Goal: Transaction & Acquisition: Book appointment/travel/reservation

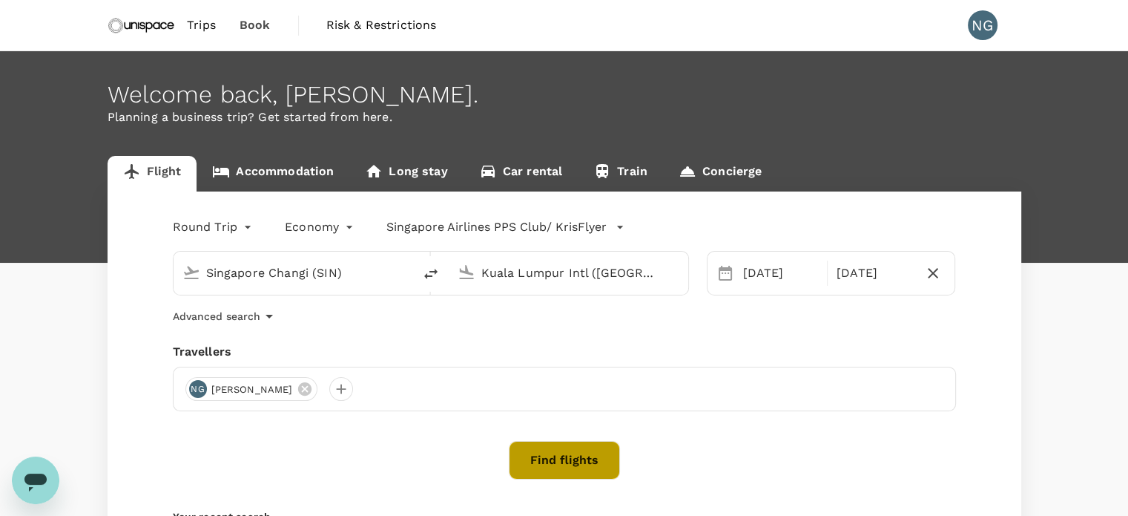
click at [582, 463] on button "Find flights" at bounding box center [564, 460] width 111 height 39
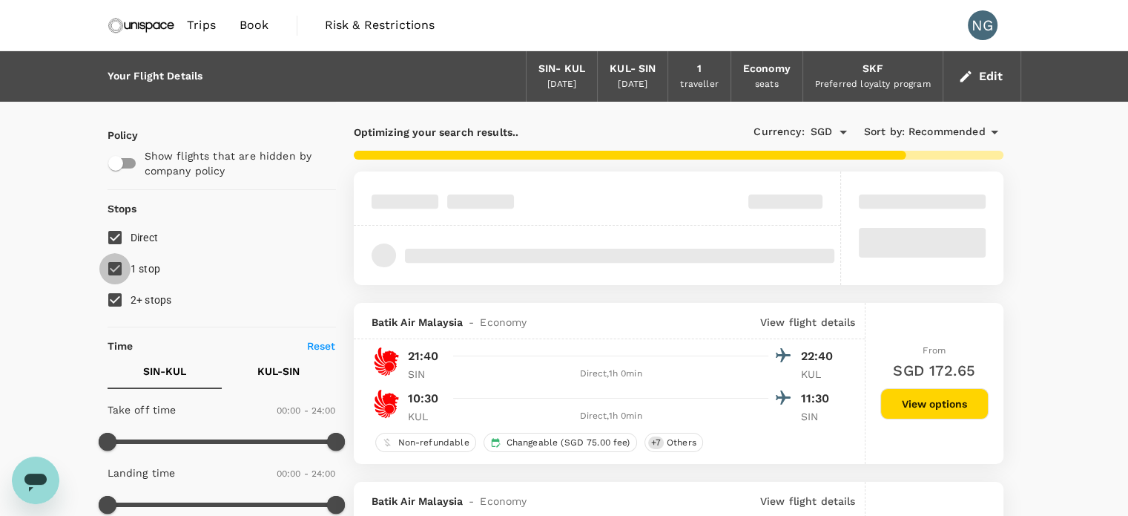
click at [116, 269] on input "1 stop" at bounding box center [114, 268] width 31 height 31
checkbox input "false"
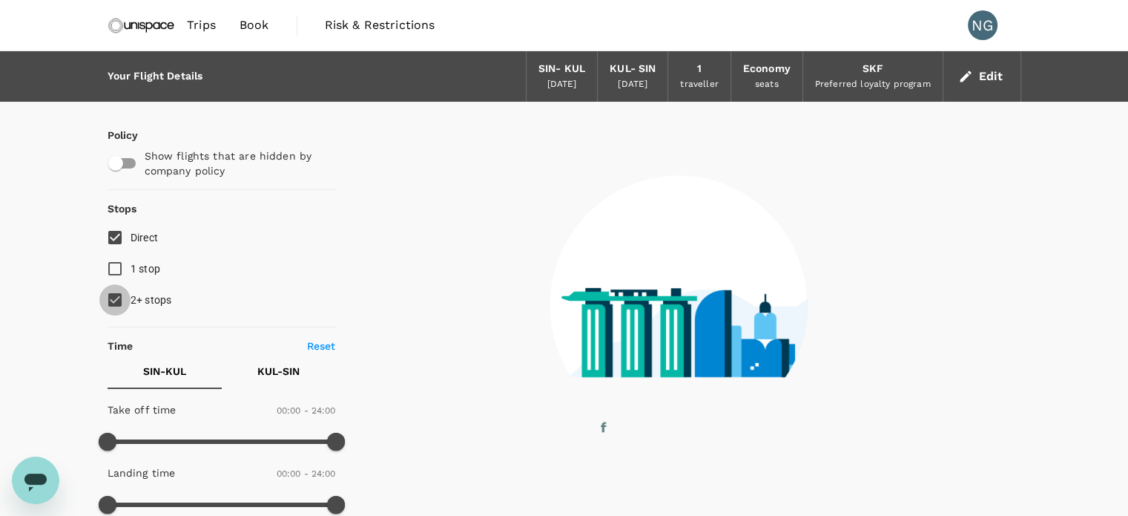
click at [119, 293] on input "2+ stops" at bounding box center [114, 299] width 31 height 31
checkbox input "false"
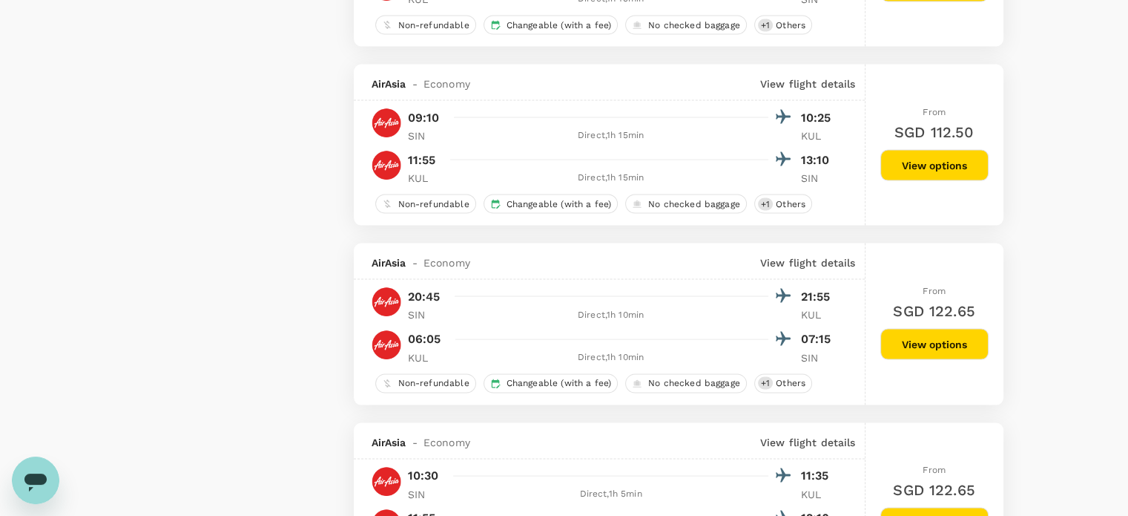
scroll to position [2992, 0]
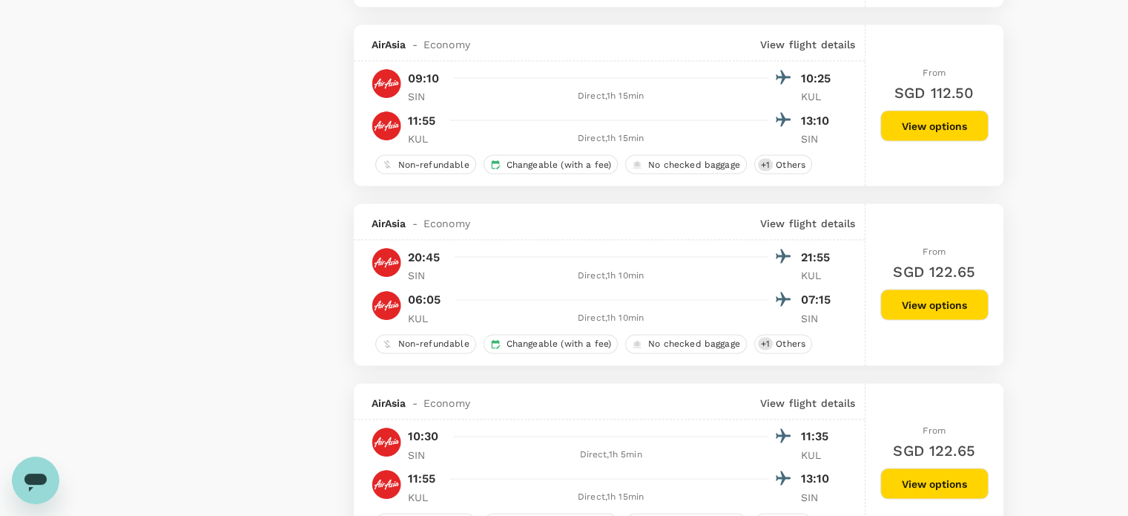
drag, startPoint x: 1139, startPoint y: 465, endPoint x: 1112, endPoint y: 122, distance: 344.5
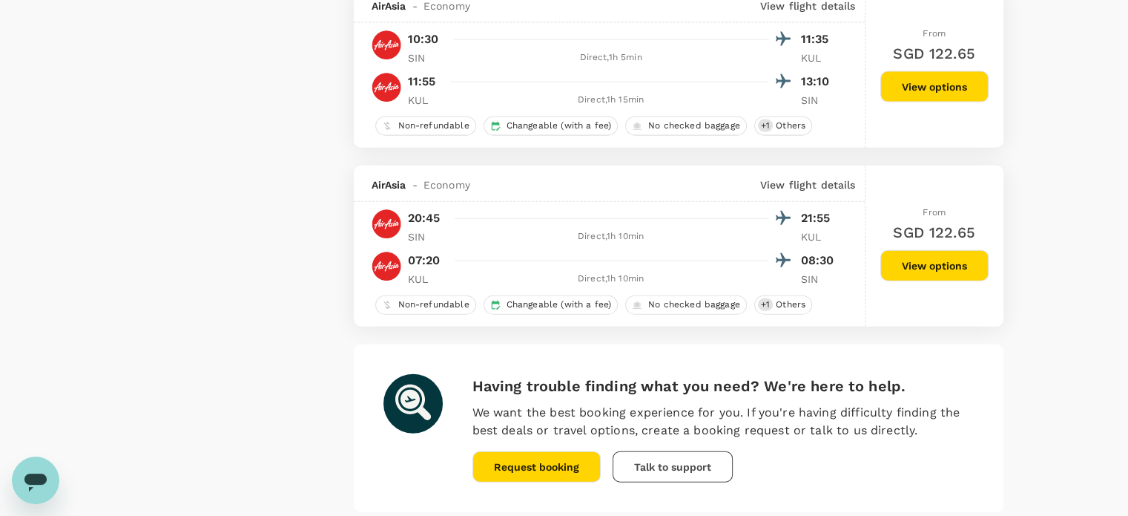
scroll to position [3510, 0]
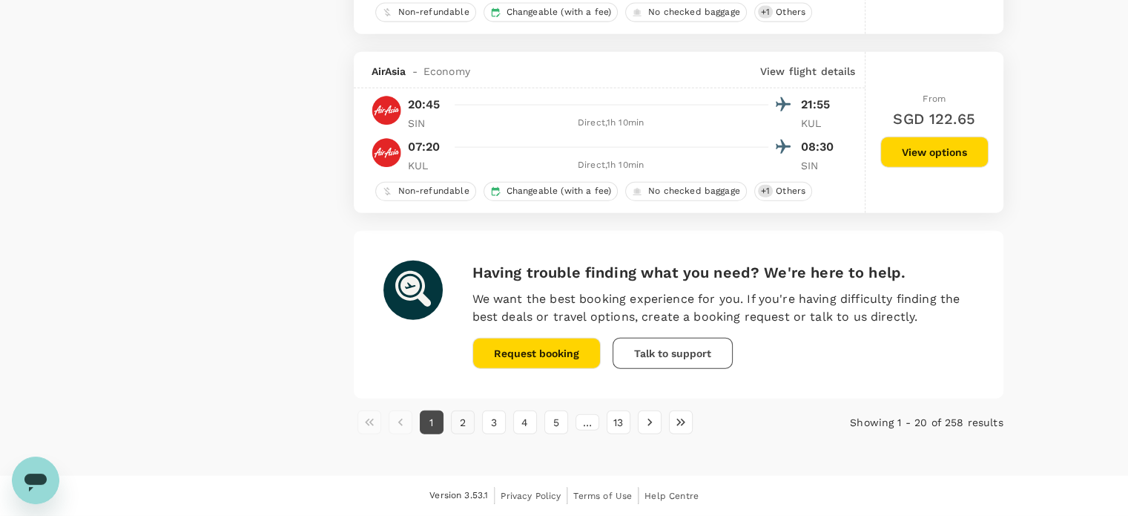
click at [463, 427] on button "2" at bounding box center [463, 422] width 24 height 24
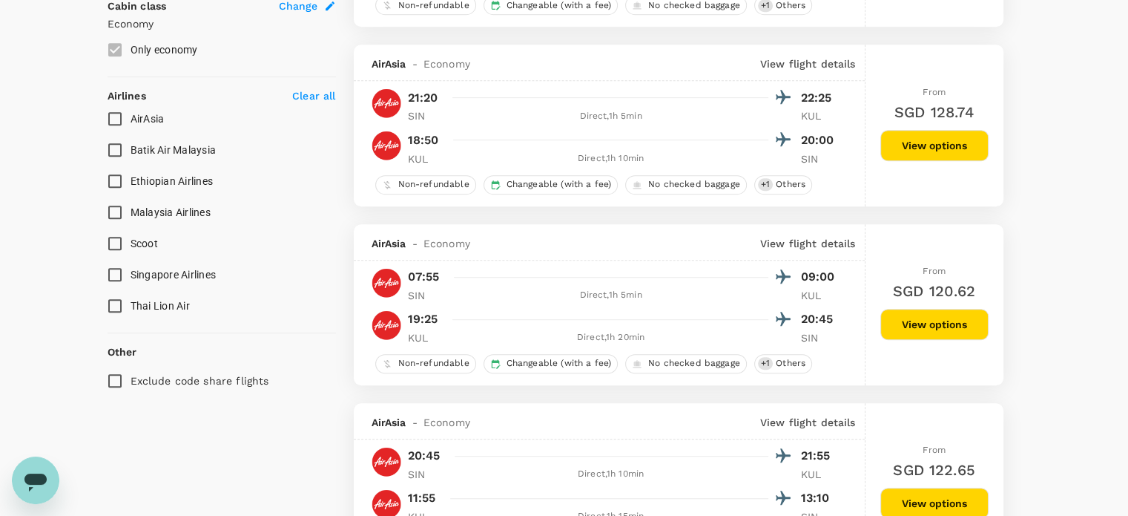
scroll to position [832, 0]
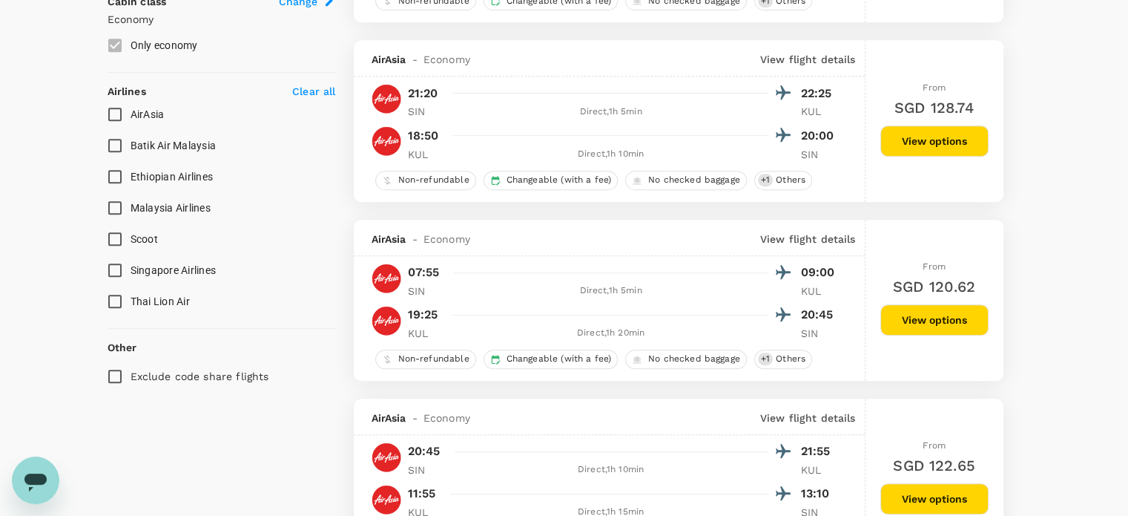
drag, startPoint x: 1135, startPoint y: 133, endPoint x: 1074, endPoint y: 108, distance: 65.6
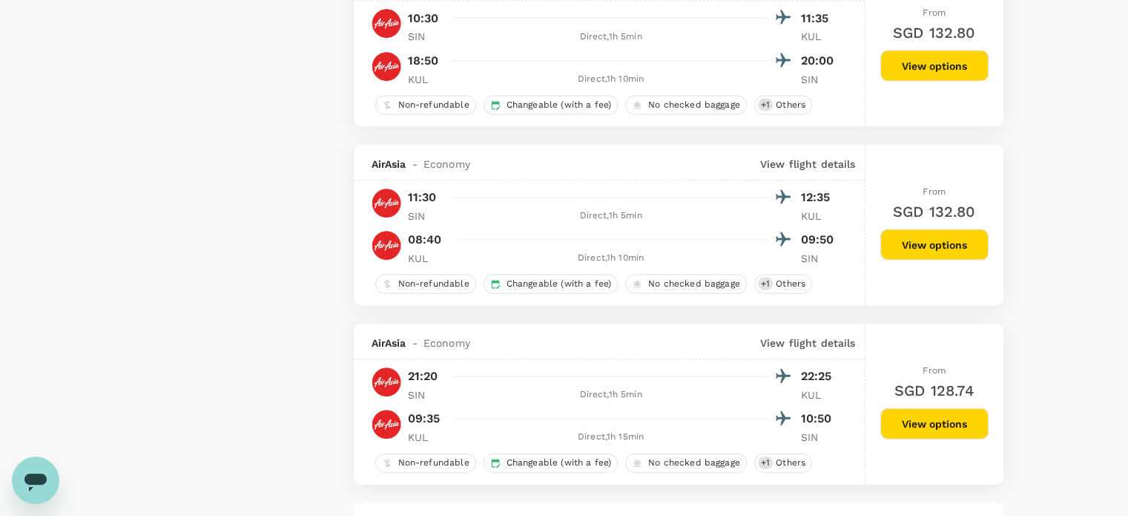
scroll to position [3510, 0]
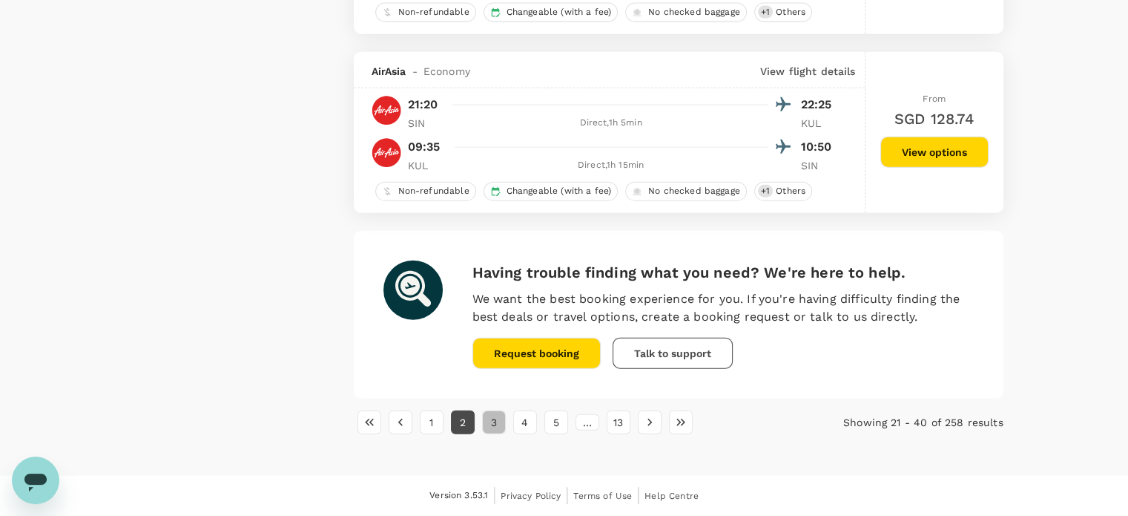
click at [498, 427] on button "3" at bounding box center [494, 422] width 24 height 24
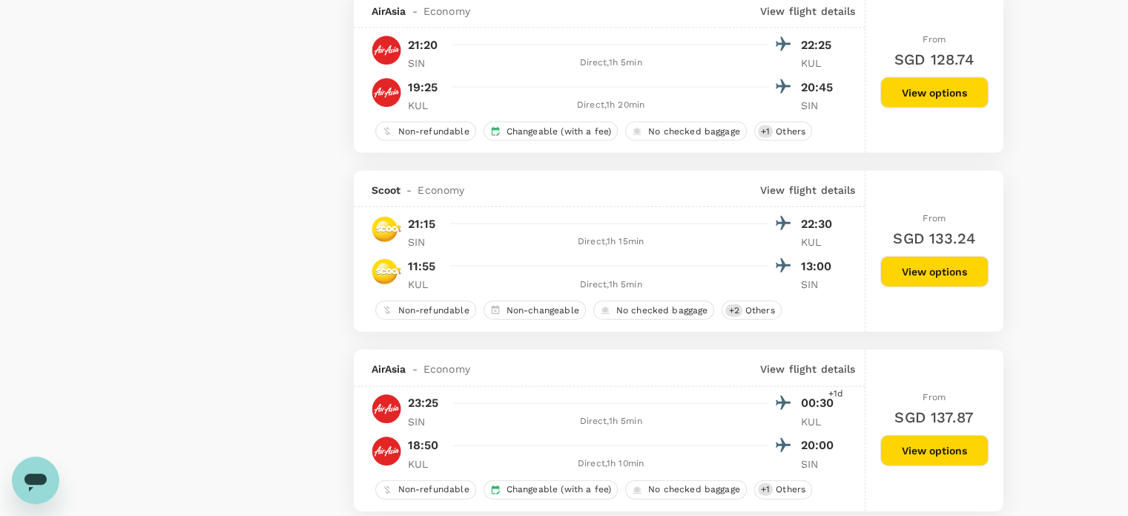
scroll to position [3687, 0]
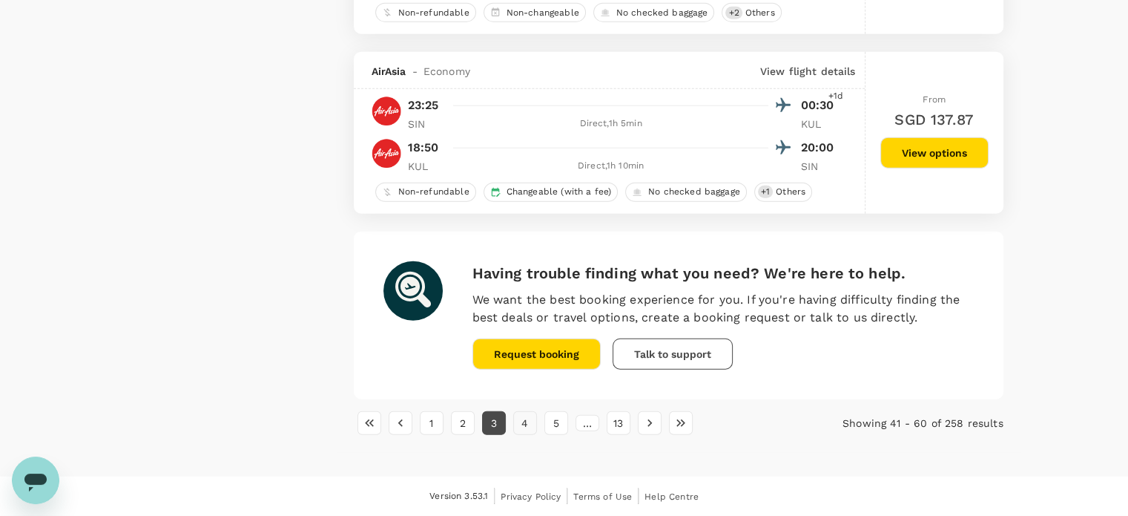
click at [524, 424] on button "4" at bounding box center [525, 423] width 24 height 24
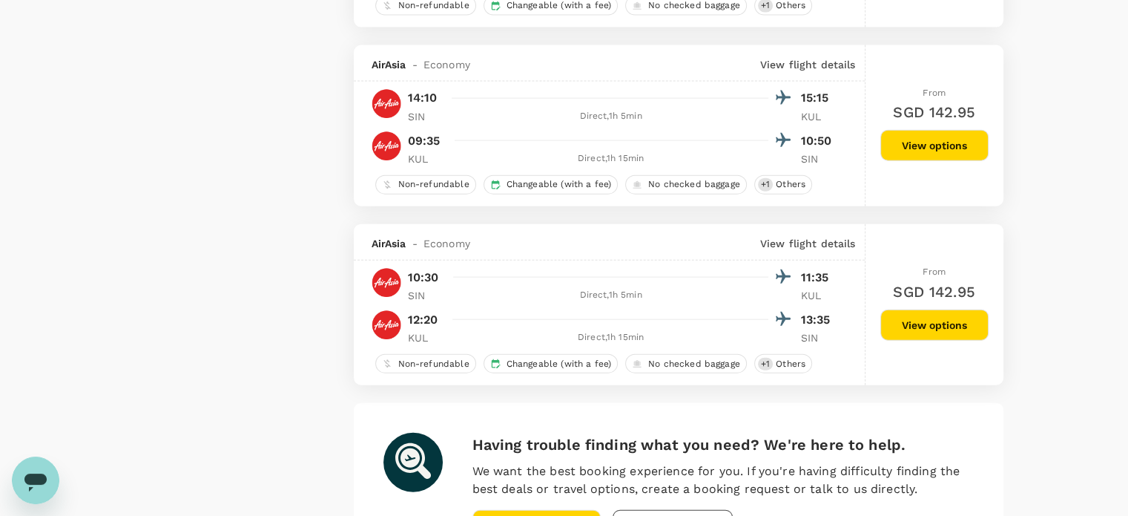
scroll to position [3598, 0]
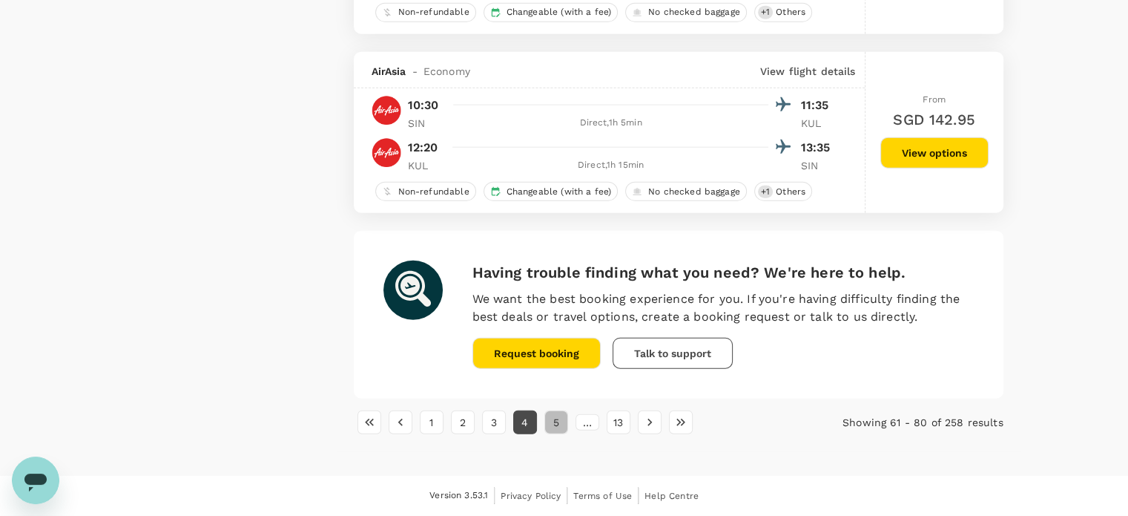
click at [550, 427] on button "5" at bounding box center [556, 422] width 24 height 24
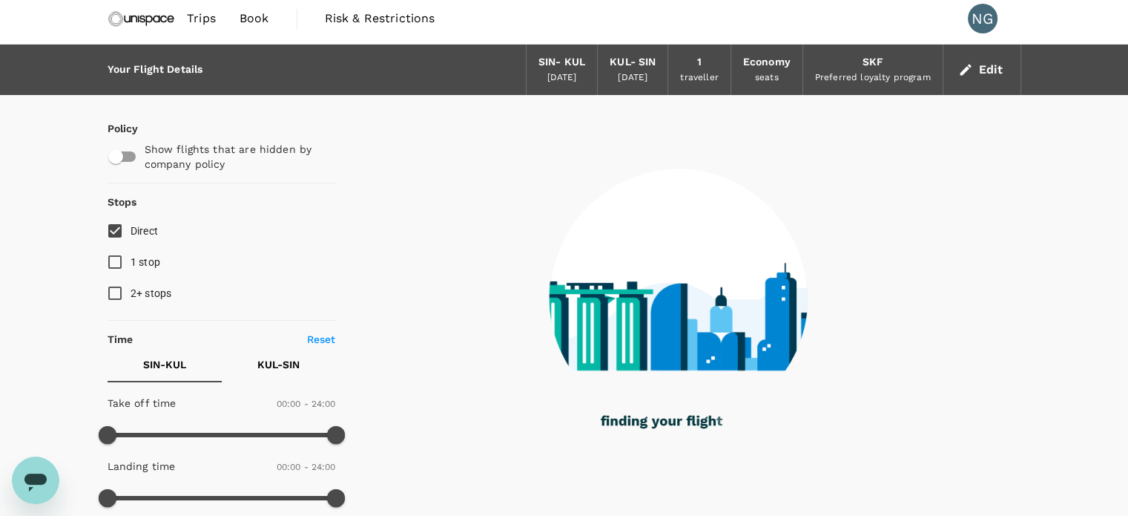
scroll to position [0, 0]
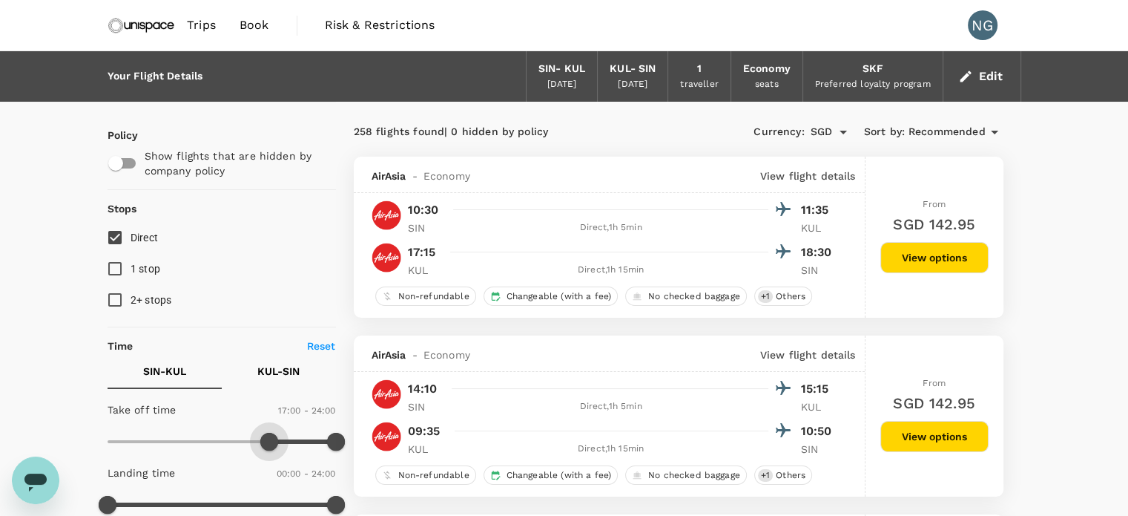
type input "930"
drag, startPoint x: 111, startPoint y: 434, endPoint x: 255, endPoint y: 441, distance: 144.8
click at [255, 441] on span at bounding box center [255, 441] width 18 height 18
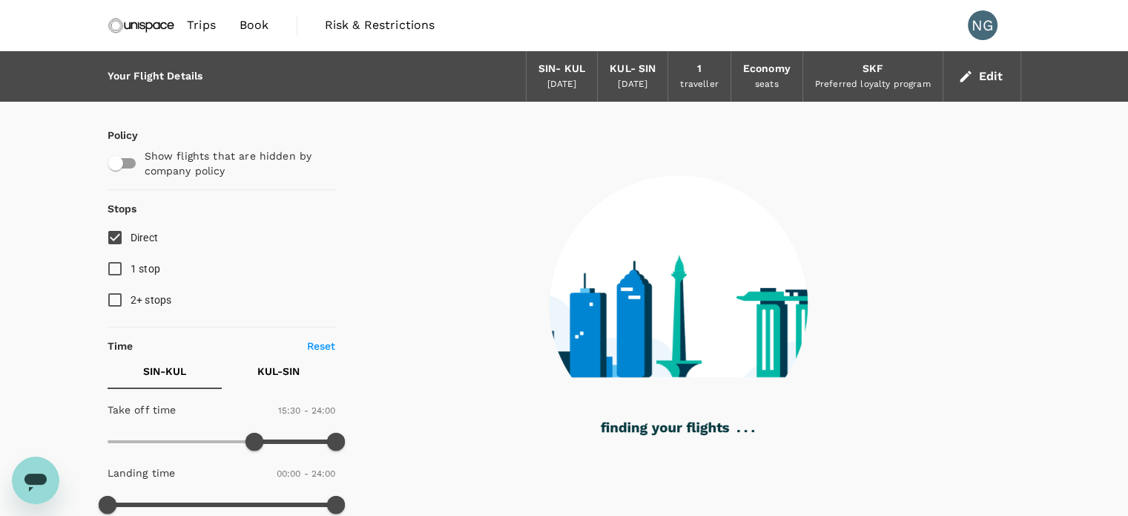
click at [275, 375] on p "KUL - SIN" at bounding box center [278, 370] width 42 height 15
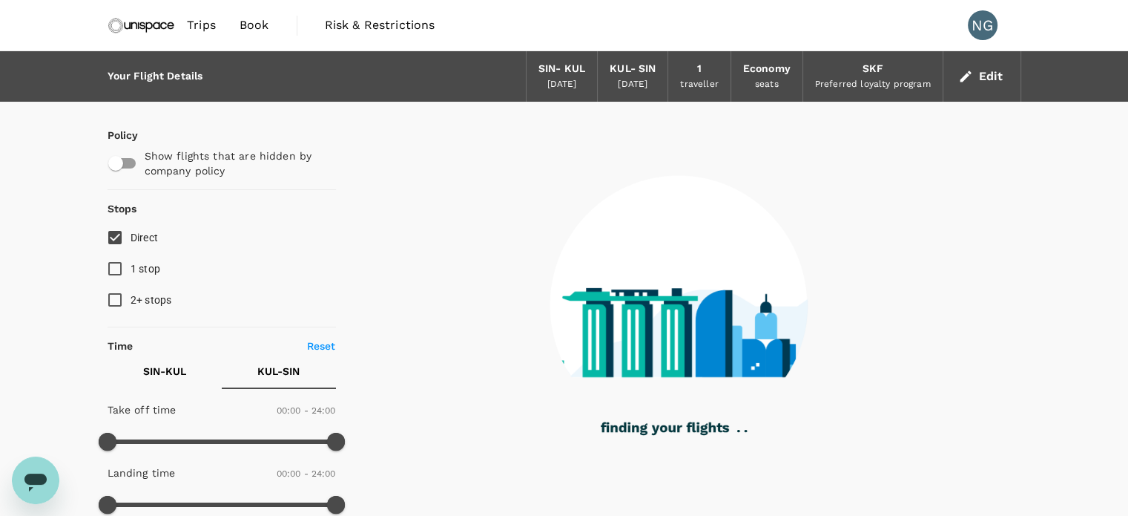
click at [181, 375] on p "SIN - KUL" at bounding box center [164, 370] width 43 height 15
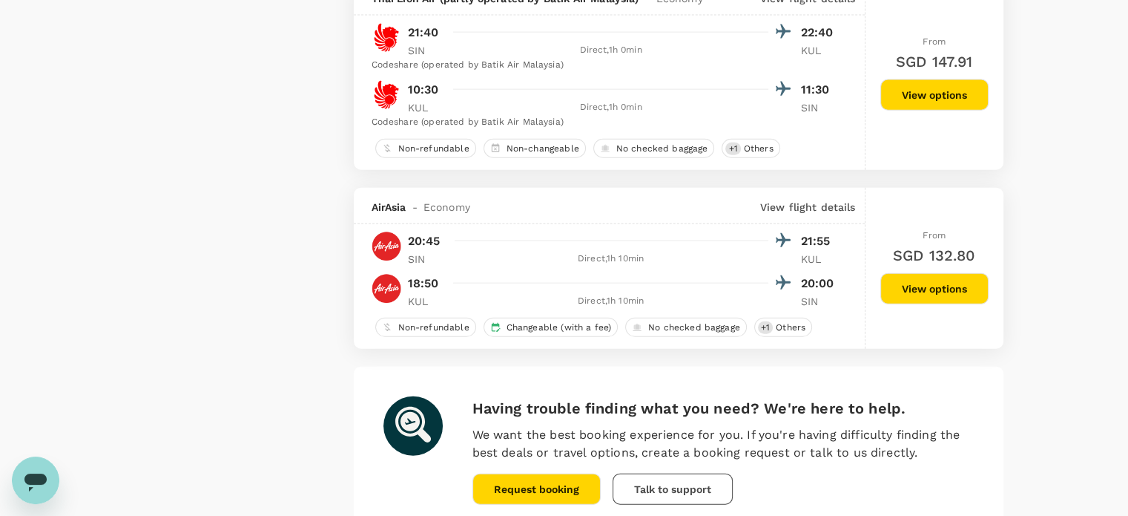
scroll to position [3584, 0]
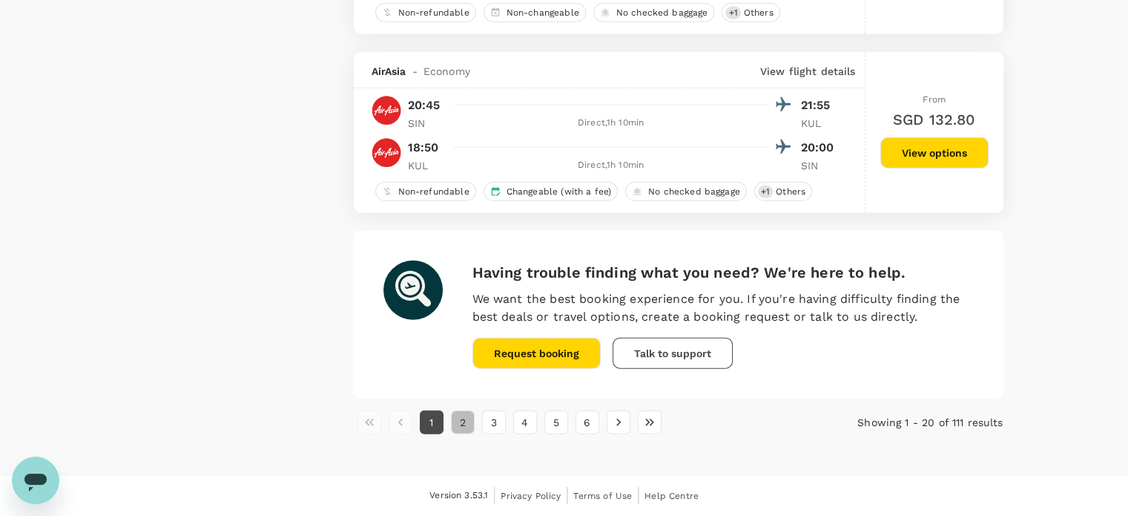
click at [457, 426] on button "2" at bounding box center [463, 422] width 24 height 24
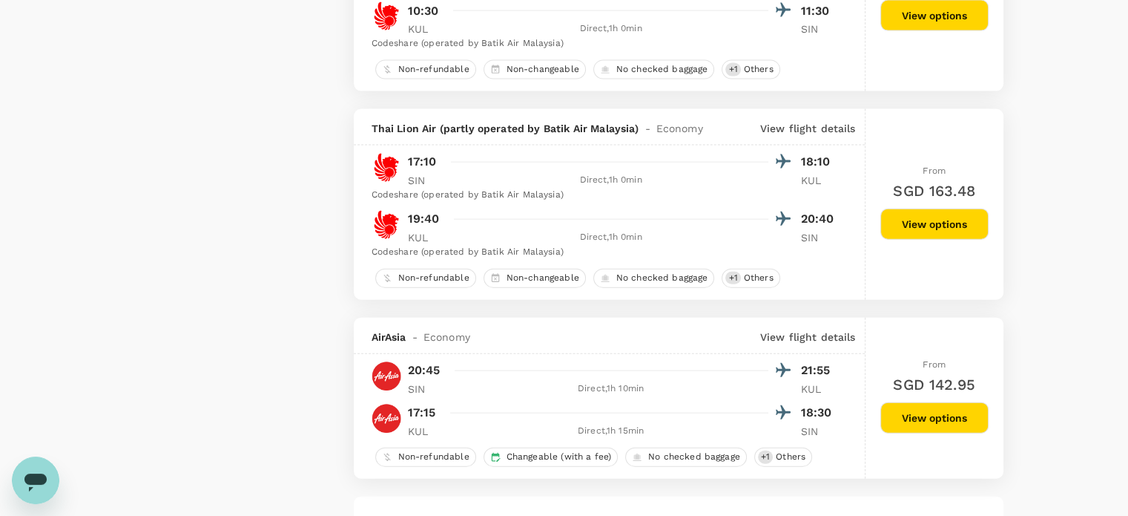
scroll to position [3627, 0]
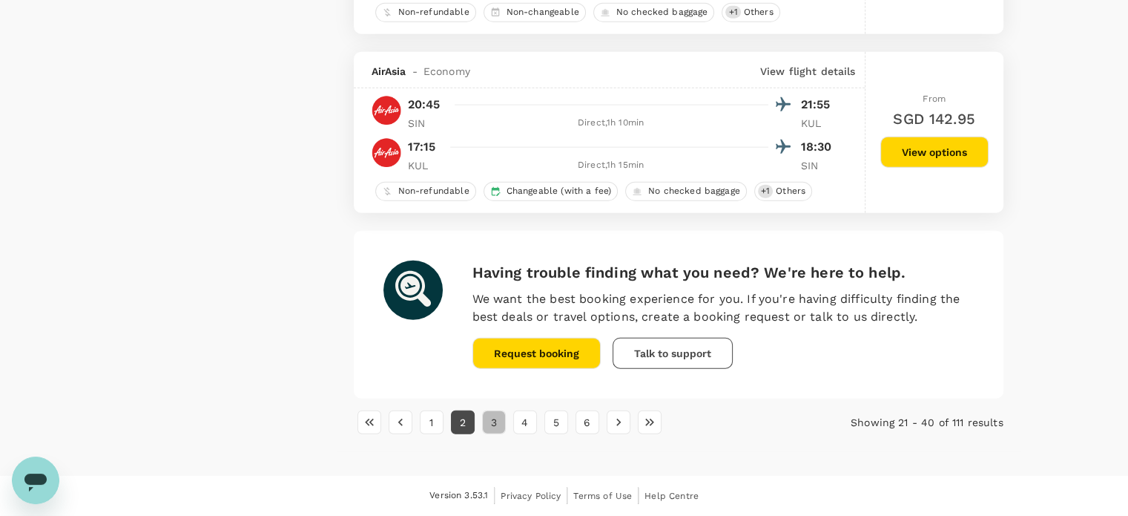
click at [488, 423] on button "3" at bounding box center [494, 422] width 24 height 24
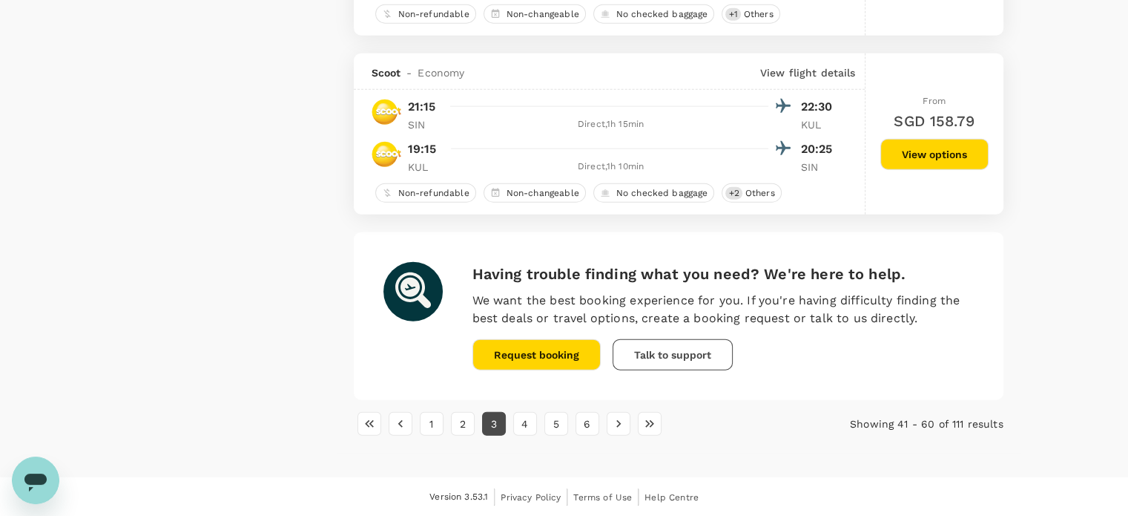
scroll to position [3569, 0]
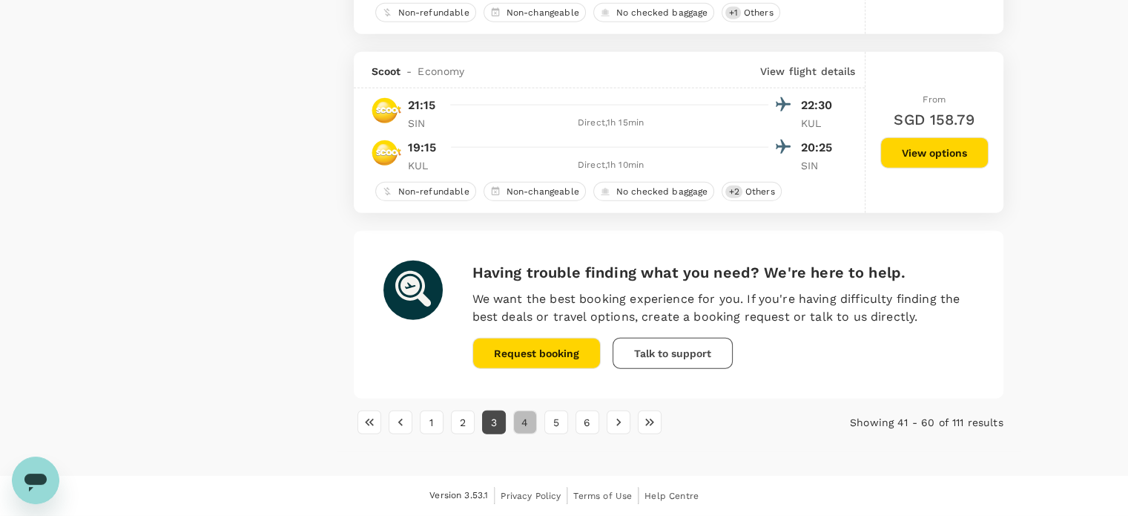
click at [522, 427] on button "4" at bounding box center [525, 422] width 24 height 24
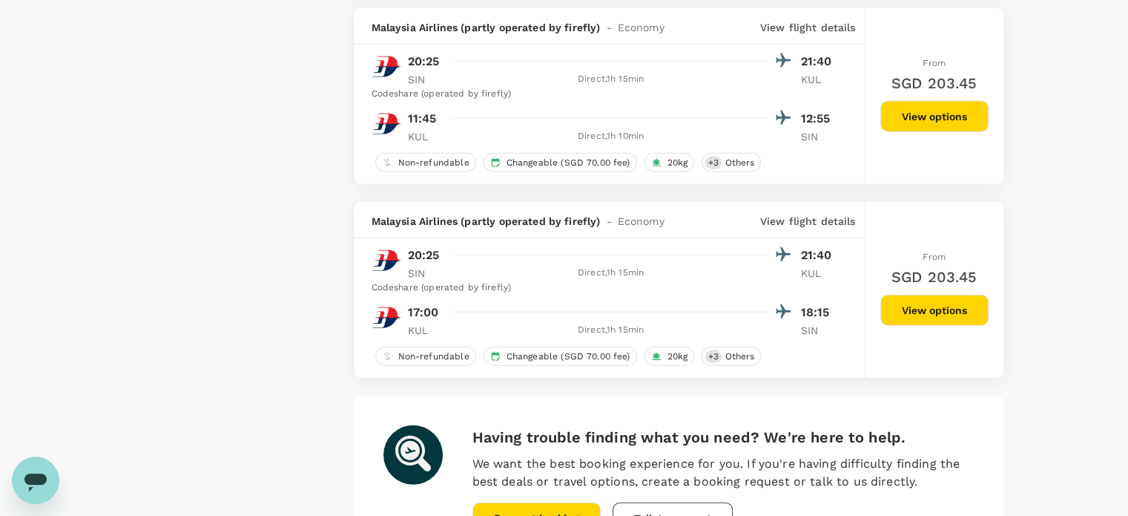
scroll to position [3584, 0]
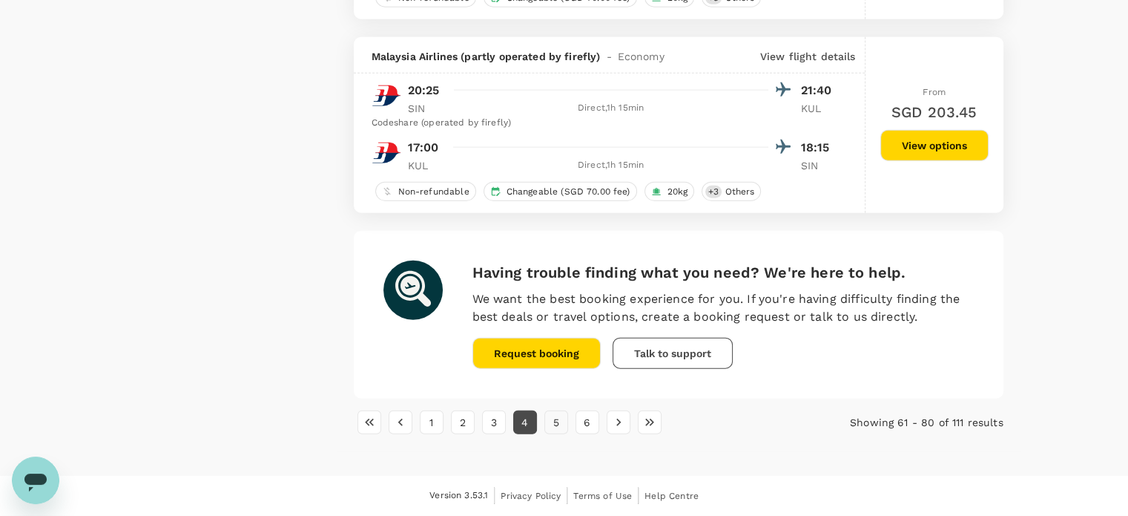
click at [555, 424] on button "5" at bounding box center [556, 422] width 24 height 24
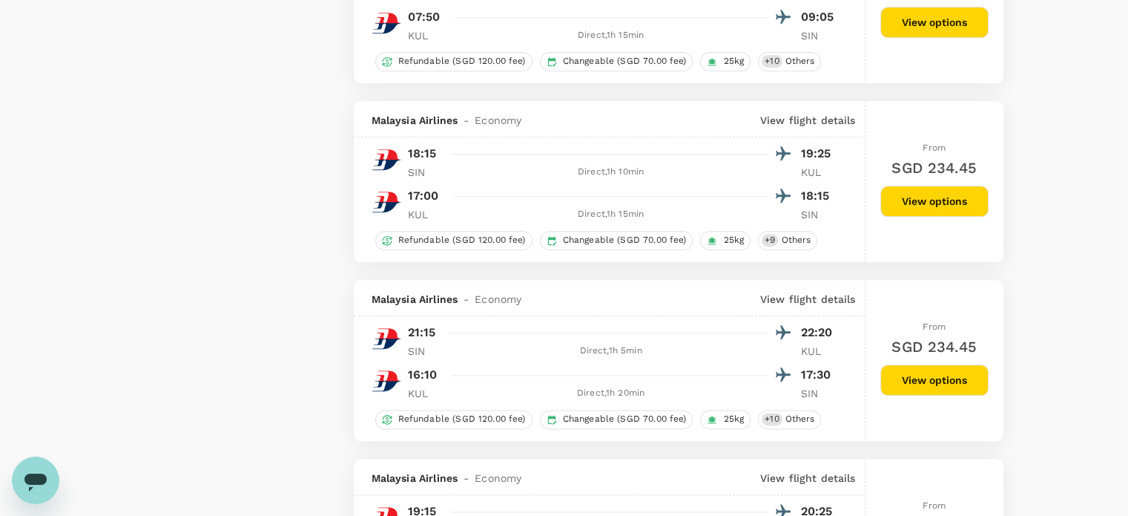
scroll to position [1715, 0]
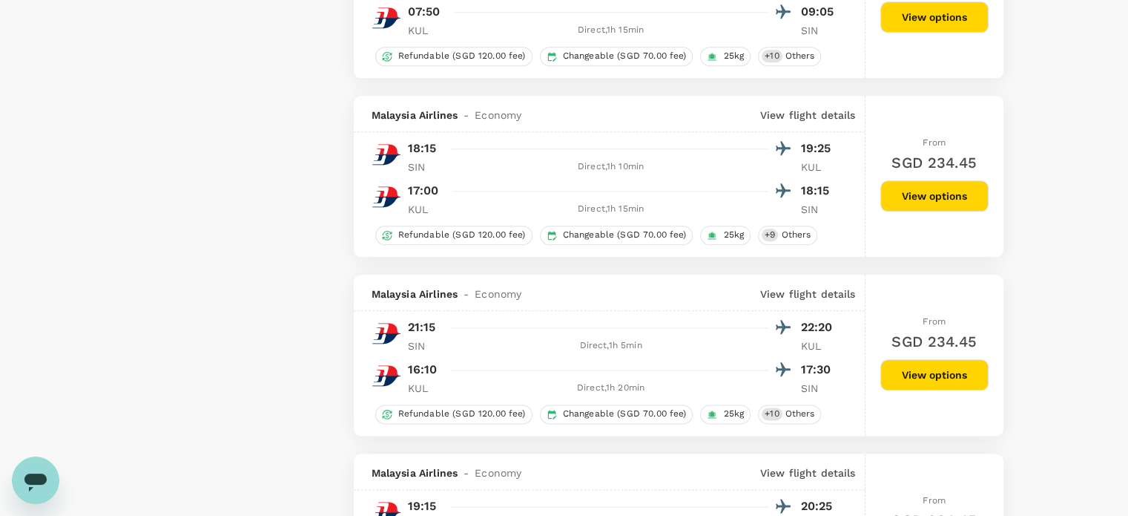
click at [271, 292] on div "Policy Show flights that are hidden by company policy Stops Direct 1 stop 2+ st…" at bounding box center [222, 357] width 228 height 3941
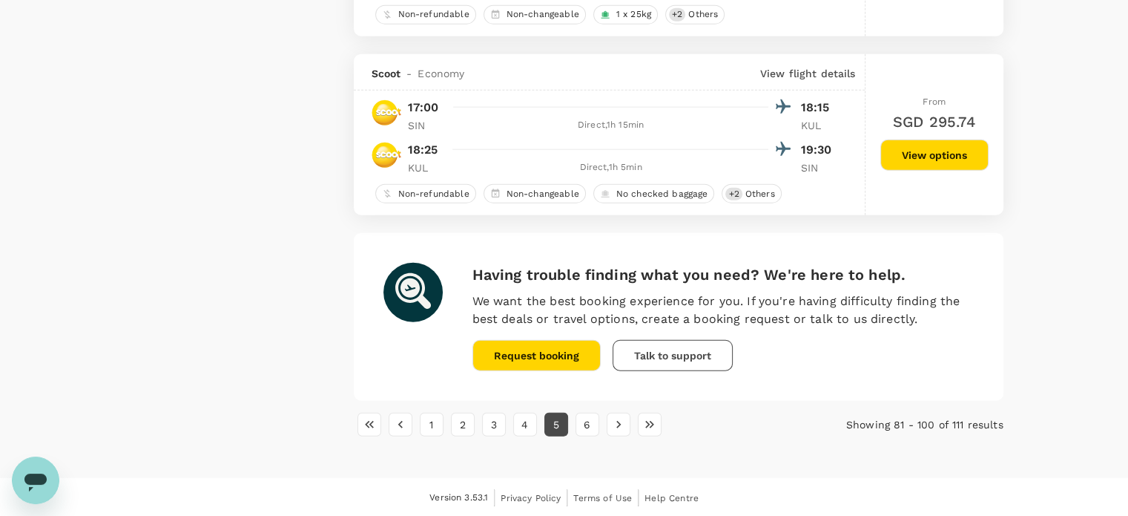
scroll to position [3598, 0]
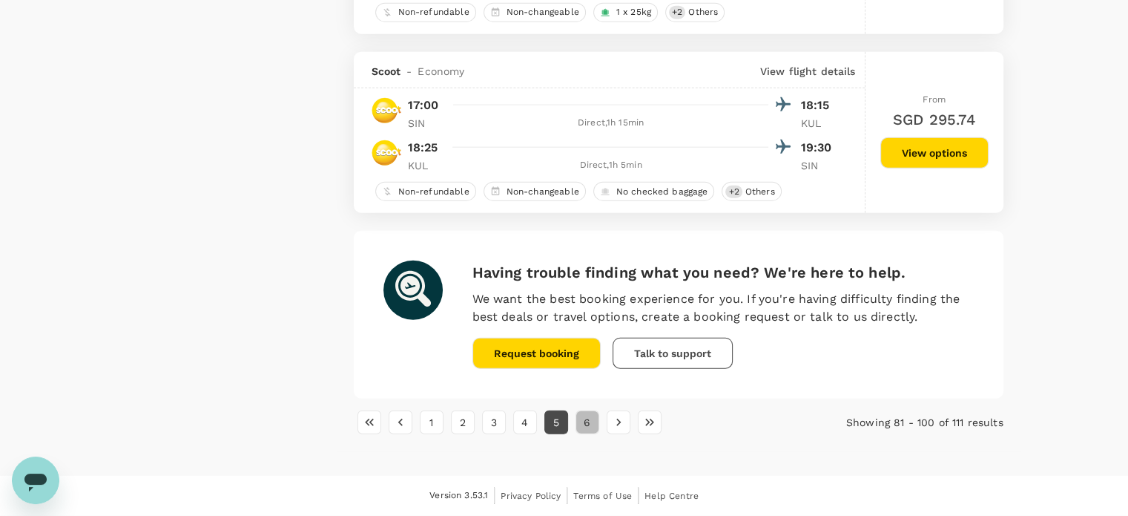
click at [590, 428] on button "6" at bounding box center [588, 422] width 24 height 24
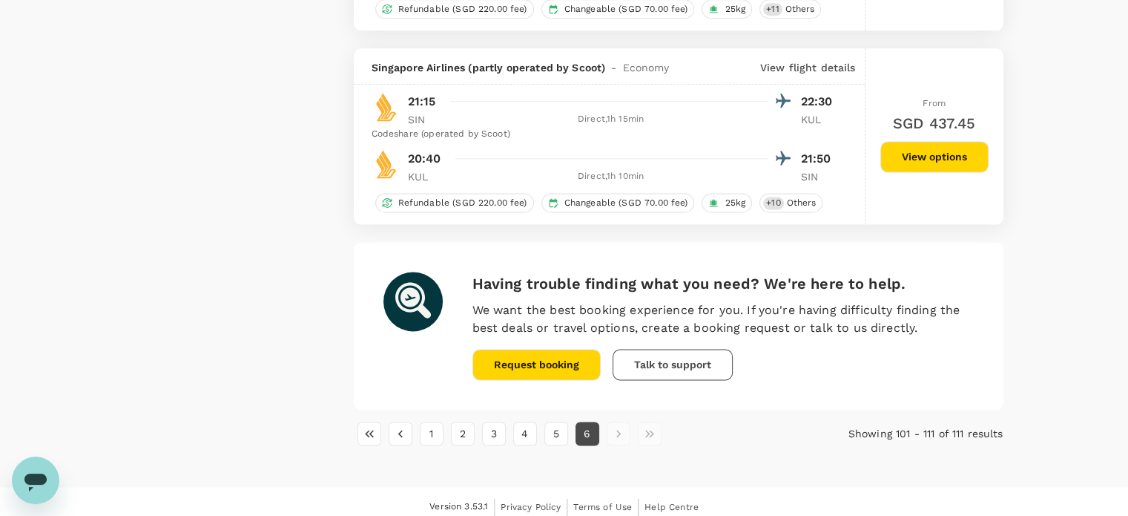
scroll to position [2015, 0]
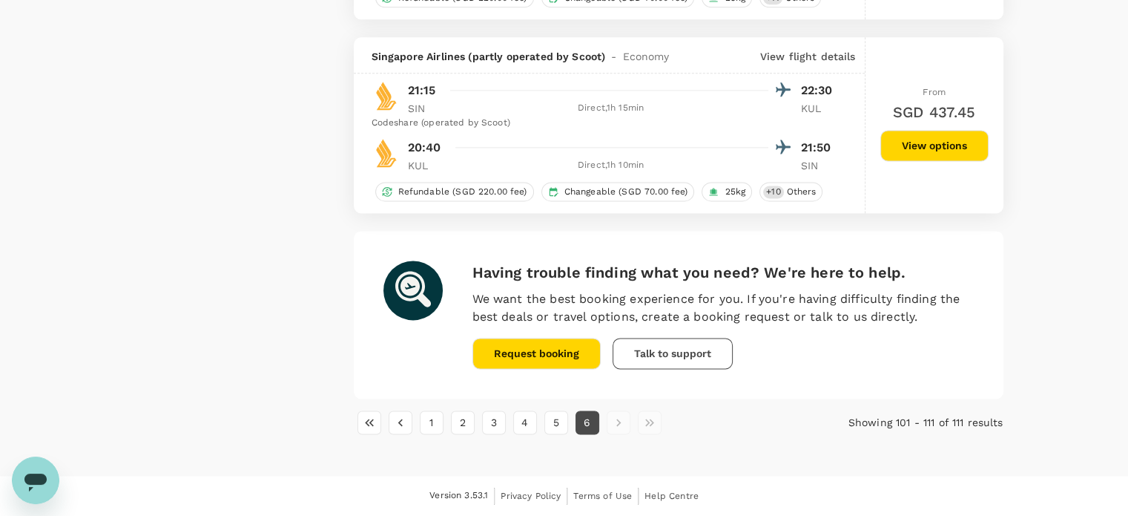
click at [617, 424] on li "pagination navigation" at bounding box center [618, 422] width 31 height 24
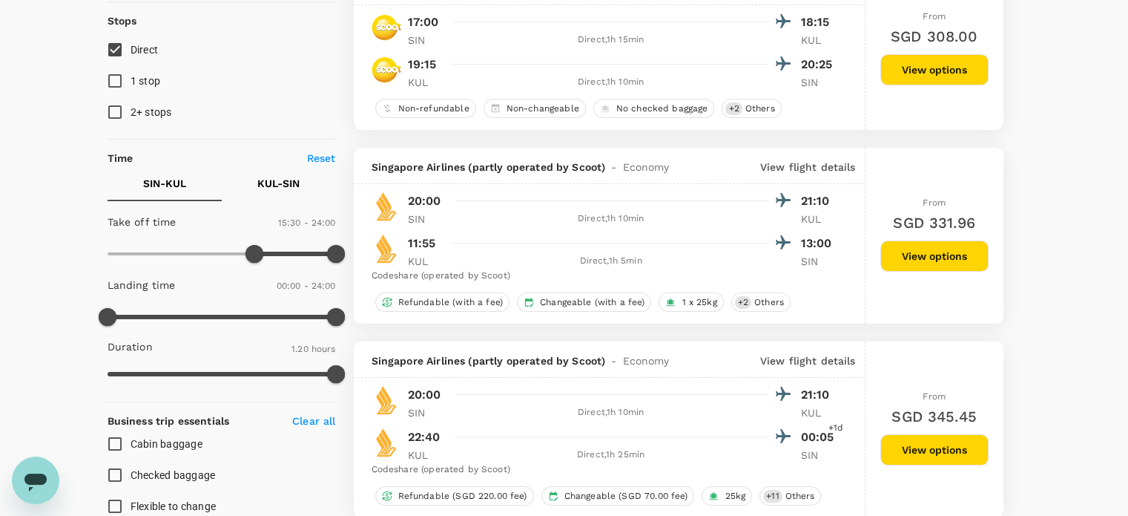
scroll to position [0, 0]
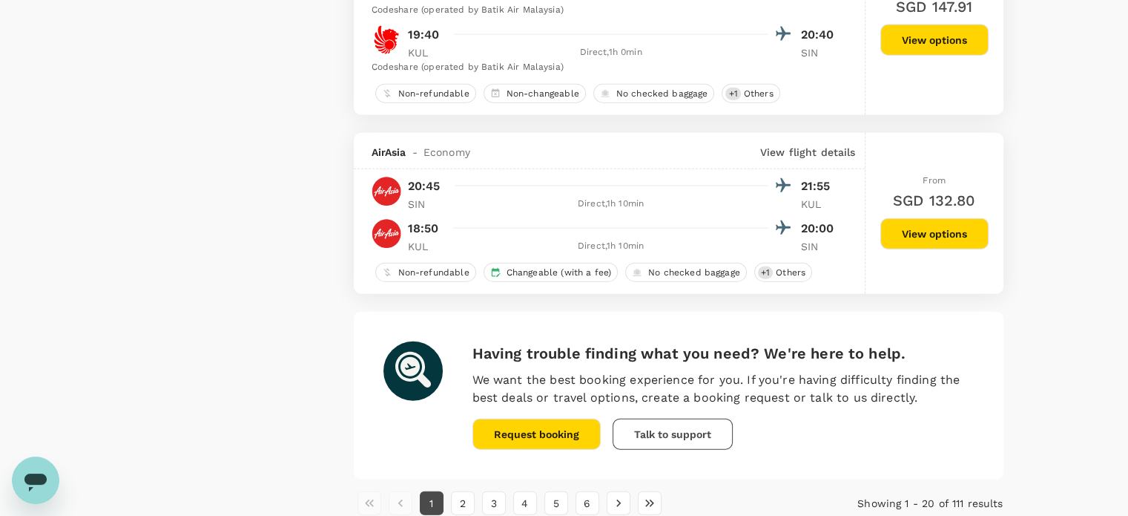
scroll to position [3569, 0]
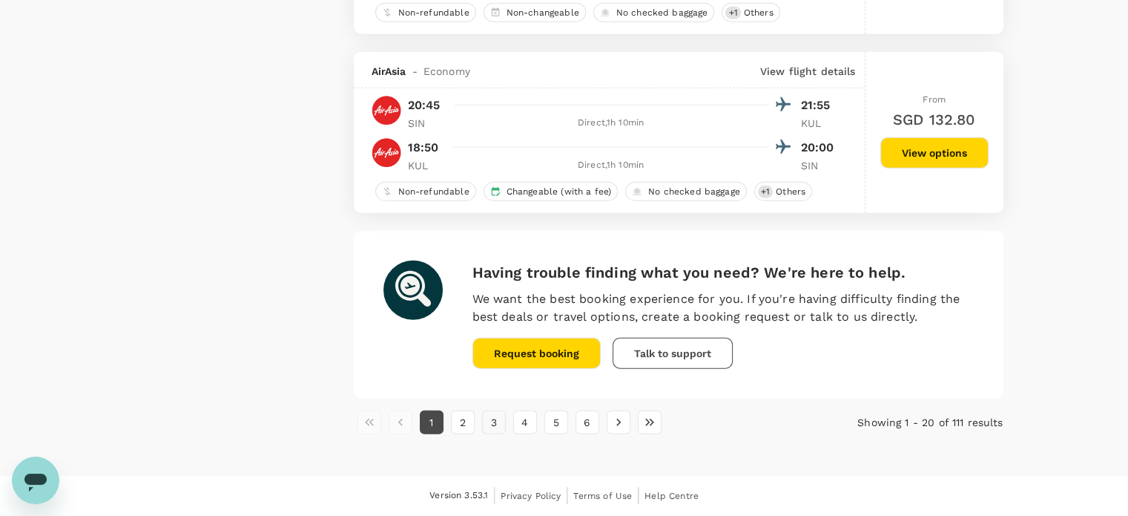
click at [487, 418] on button "3" at bounding box center [494, 422] width 24 height 24
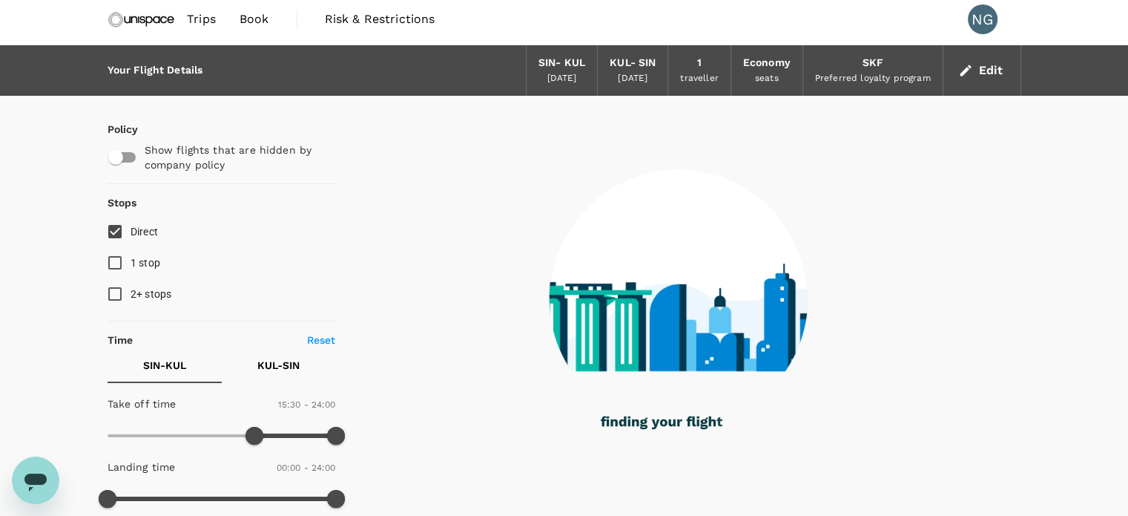
scroll to position [0, 0]
